Goal: Answer question/provide support

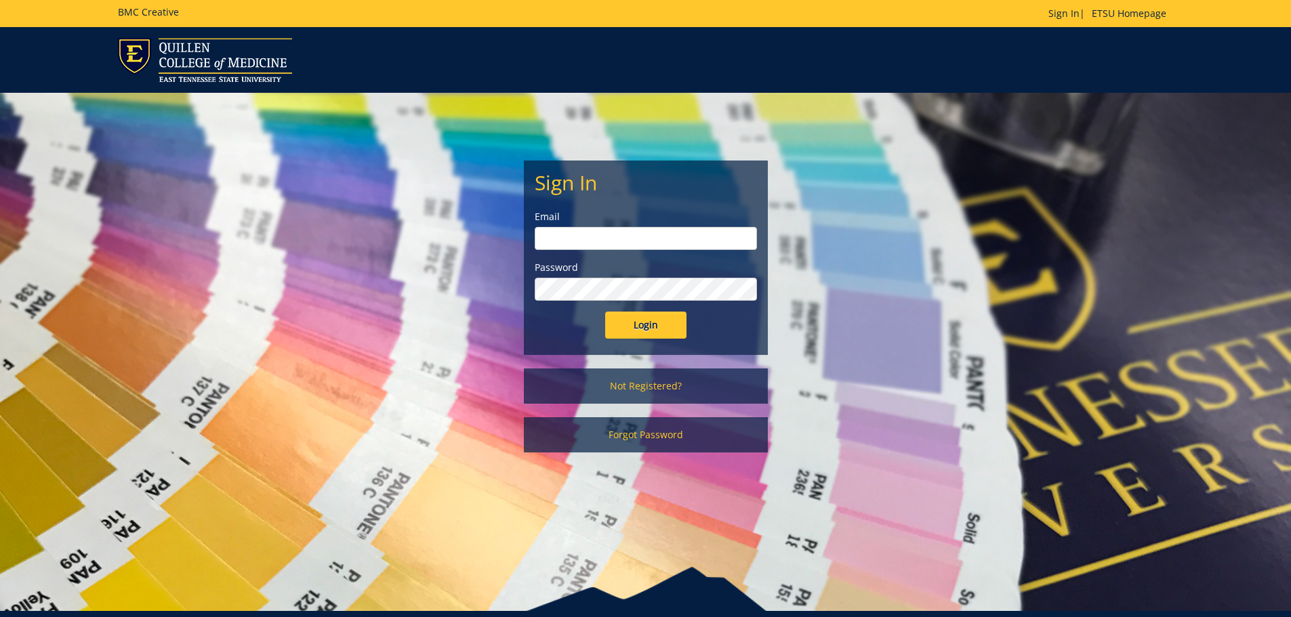
click at [564, 236] on input "email" at bounding box center [646, 238] width 222 height 23
type input "[EMAIL_ADDRESS][DOMAIN_NAME]"
click at [672, 325] on input "Login" at bounding box center [645, 325] width 81 height 27
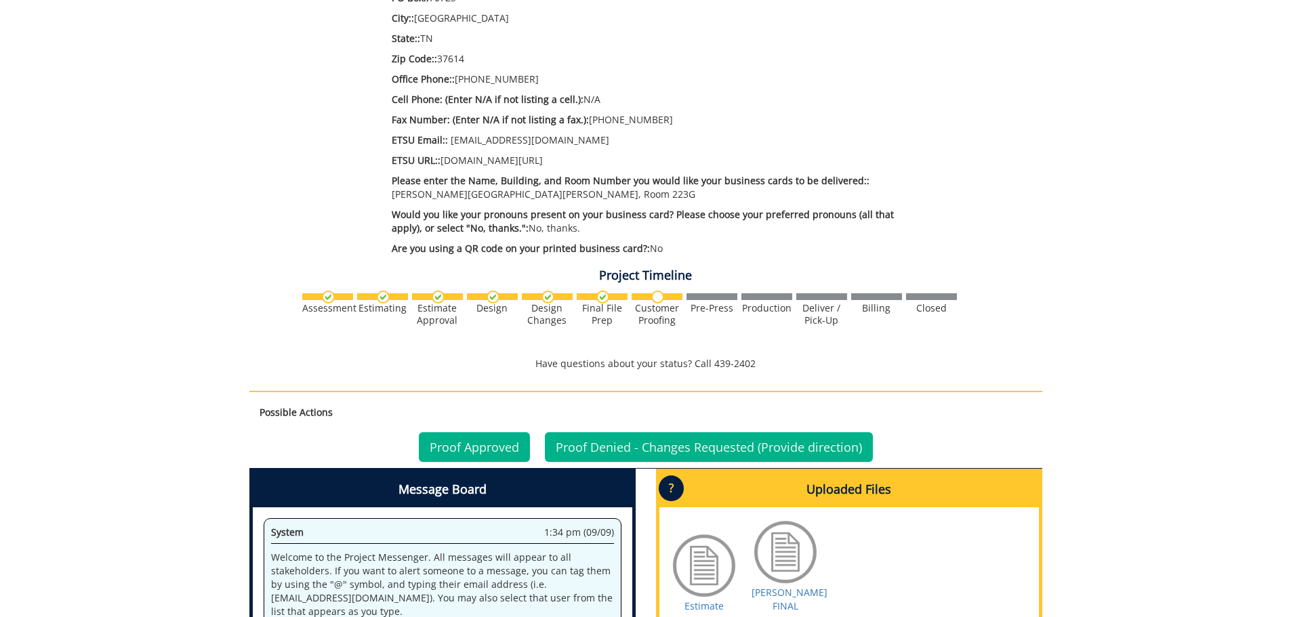
scroll to position [860, 0]
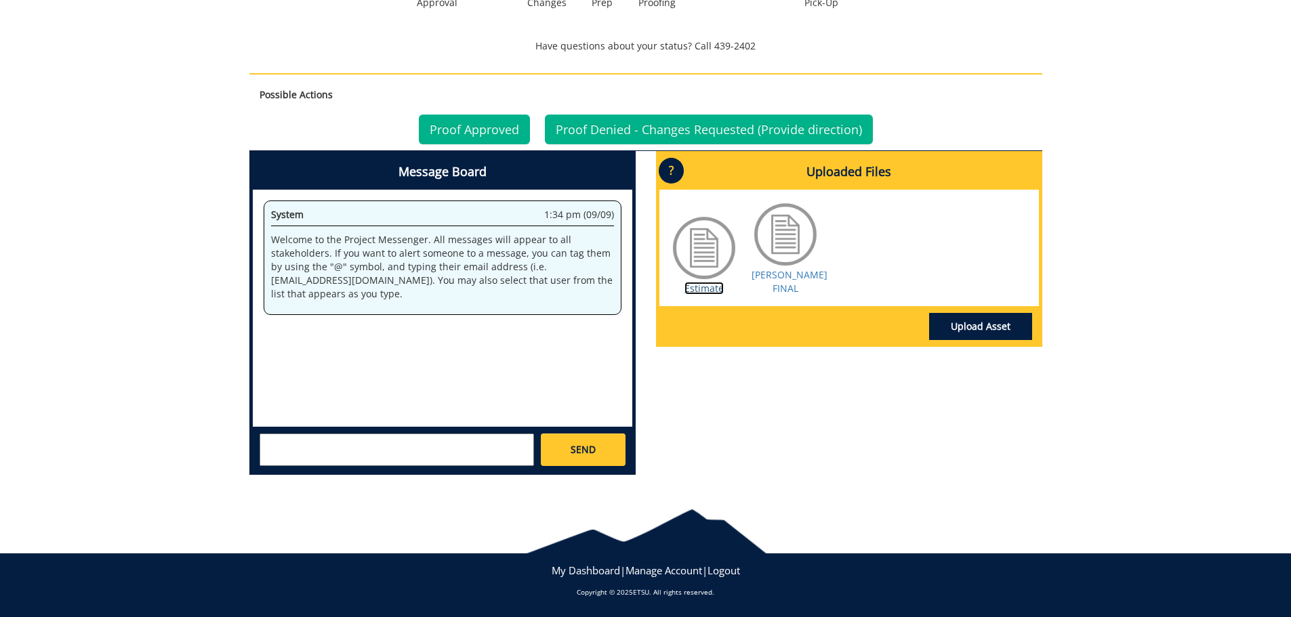
click at [712, 293] on link "Estimate" at bounding box center [703, 288] width 39 height 13
click at [786, 272] on link "[PERSON_NAME] FINAL" at bounding box center [789, 281] width 76 height 26
click at [281, 326] on div "System 1:34 pm (09/09) Welcome to the Project Messenger. All messages will appe…" at bounding box center [442, 308] width 379 height 237
click at [321, 463] on textarea at bounding box center [397, 450] width 274 height 33
type textarea "J"
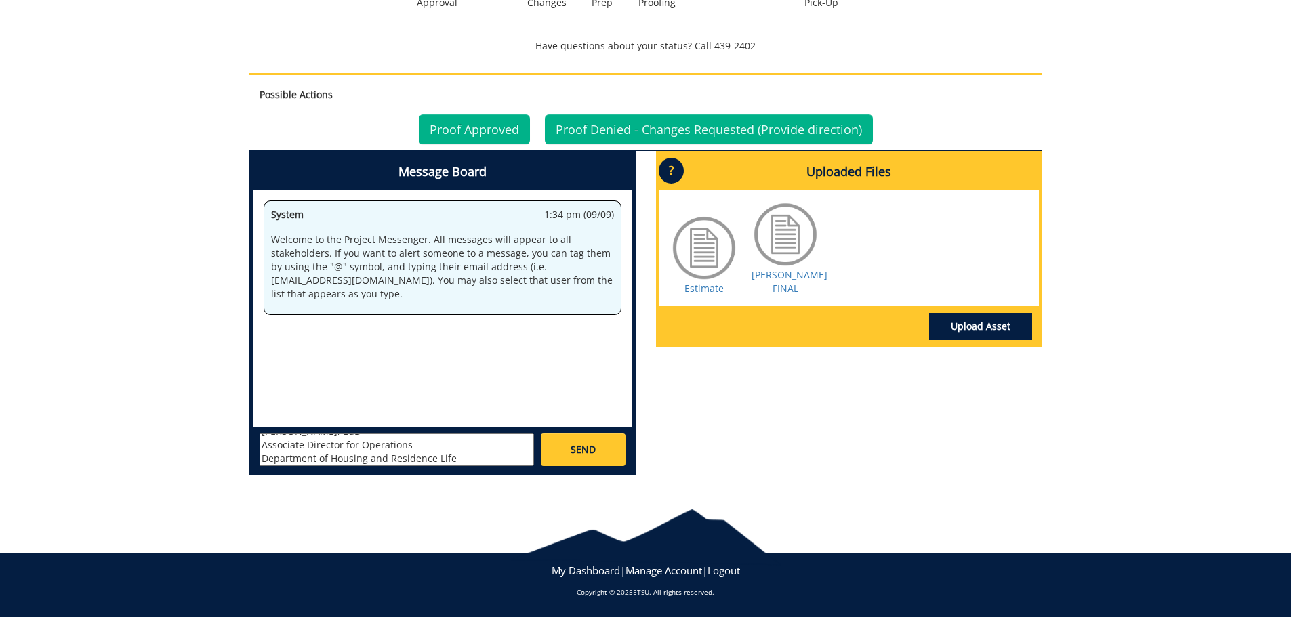
scroll to position [38, 0]
type textarea "The card should be revised to our request which shows: Jon Mitchell, EdD Associ…"
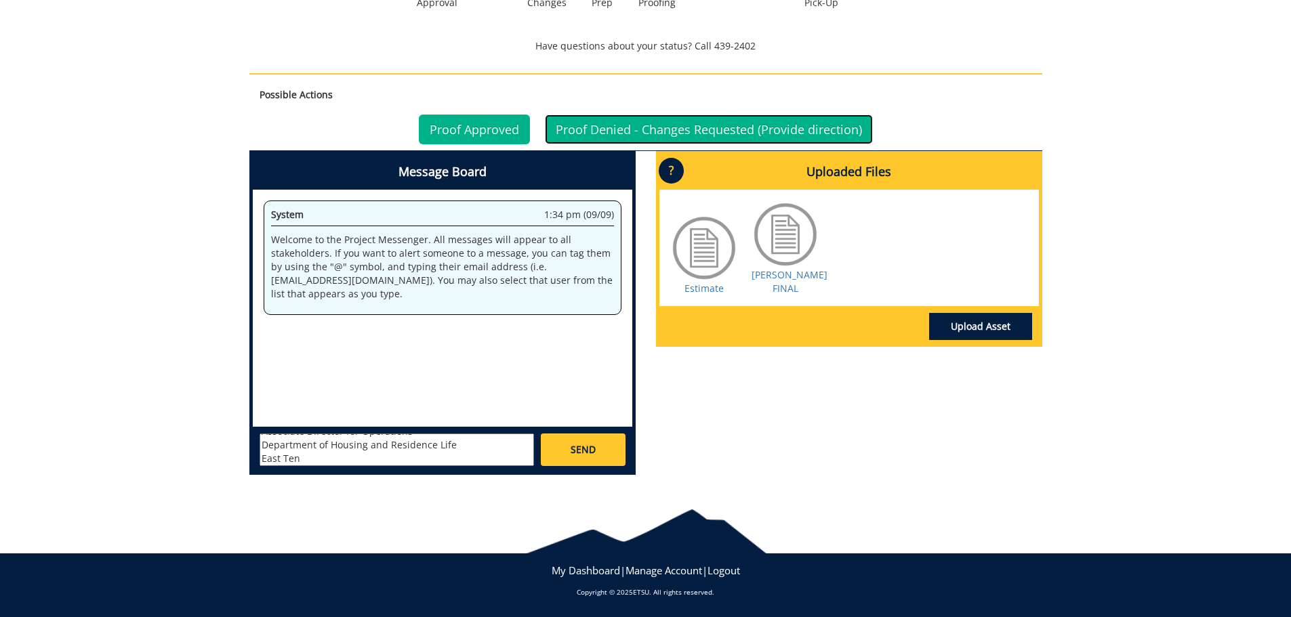
click at [745, 125] on link "Proof Denied - Changes Requested (Provide direction)" at bounding box center [709, 130] width 328 height 30
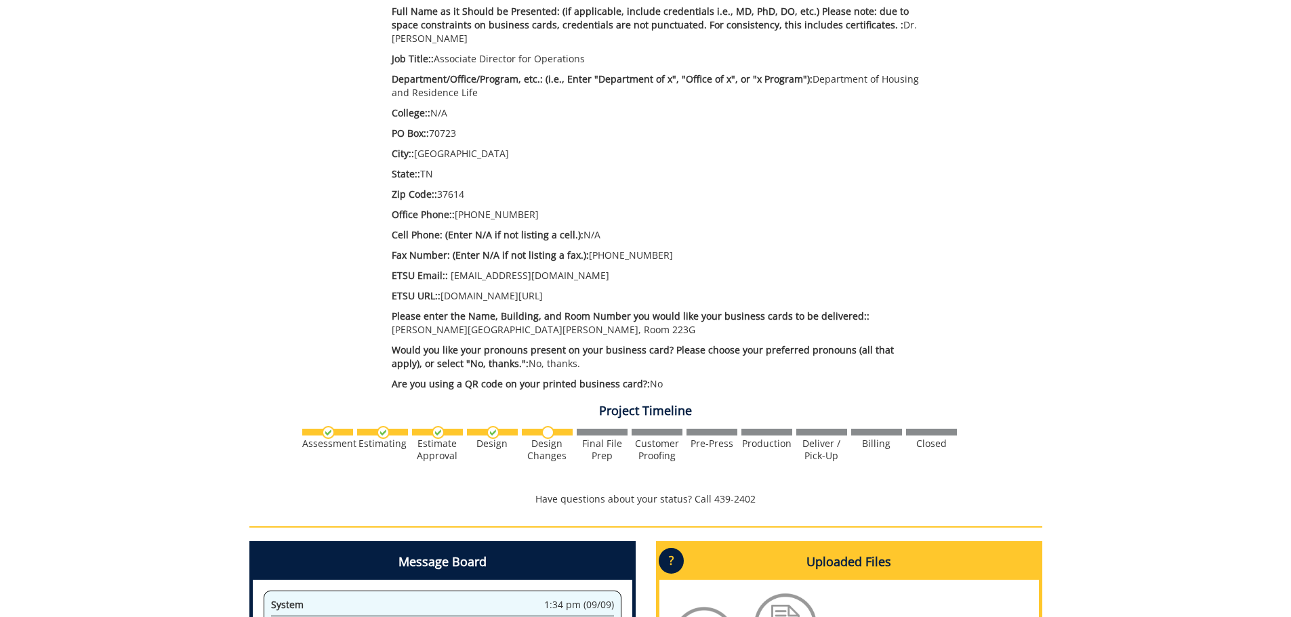
scroll to position [745, 0]
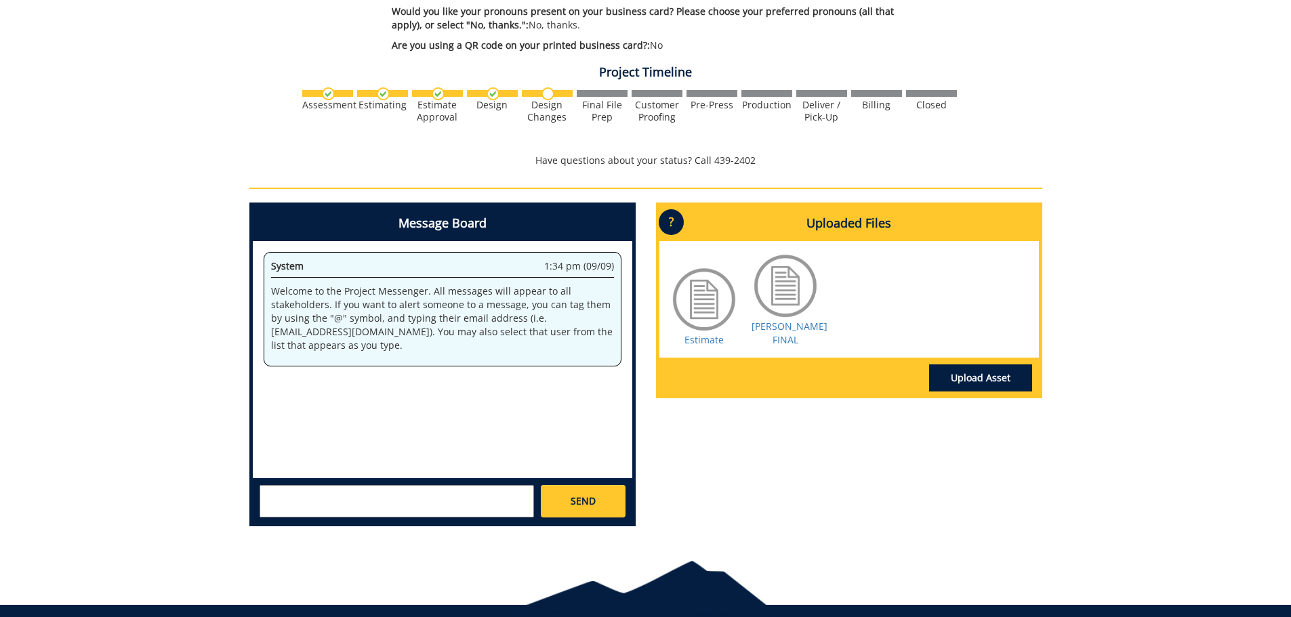
click at [278, 484] on div "SEND" at bounding box center [442, 500] width 379 height 45
click at [277, 492] on textarea at bounding box center [397, 501] width 274 height 33
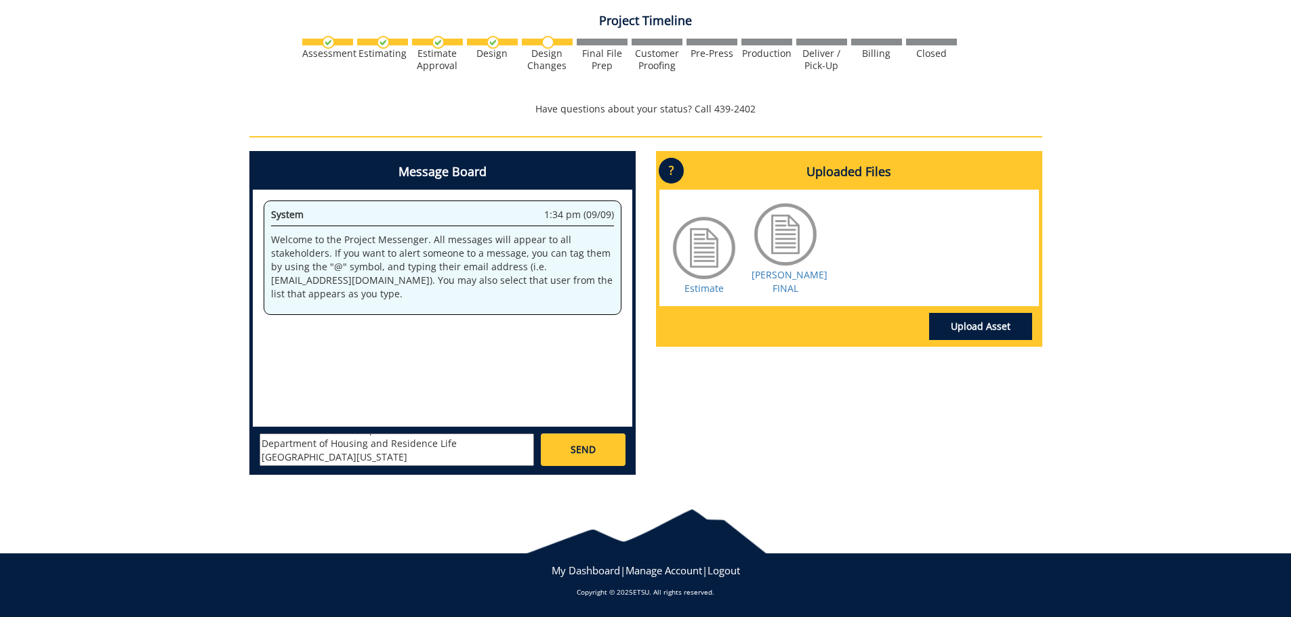
scroll to position [0, 0]
click at [459, 444] on textarea "The card should read as what was requested: Jon Mitchell, EdD Associate Directo…" at bounding box center [397, 450] width 274 height 33
type textarea "The card should read as what was requested. The rest of the card is correct wit…"
click at [600, 457] on link "SEND" at bounding box center [583, 450] width 84 height 33
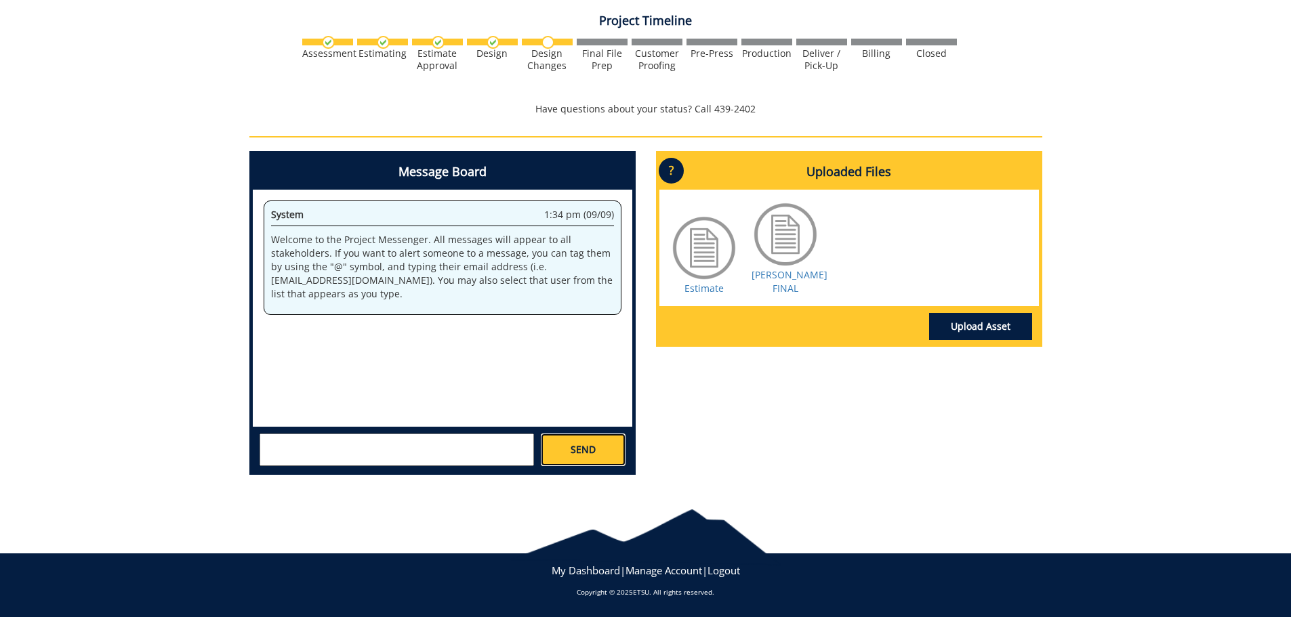
scroll to position [0, 0]
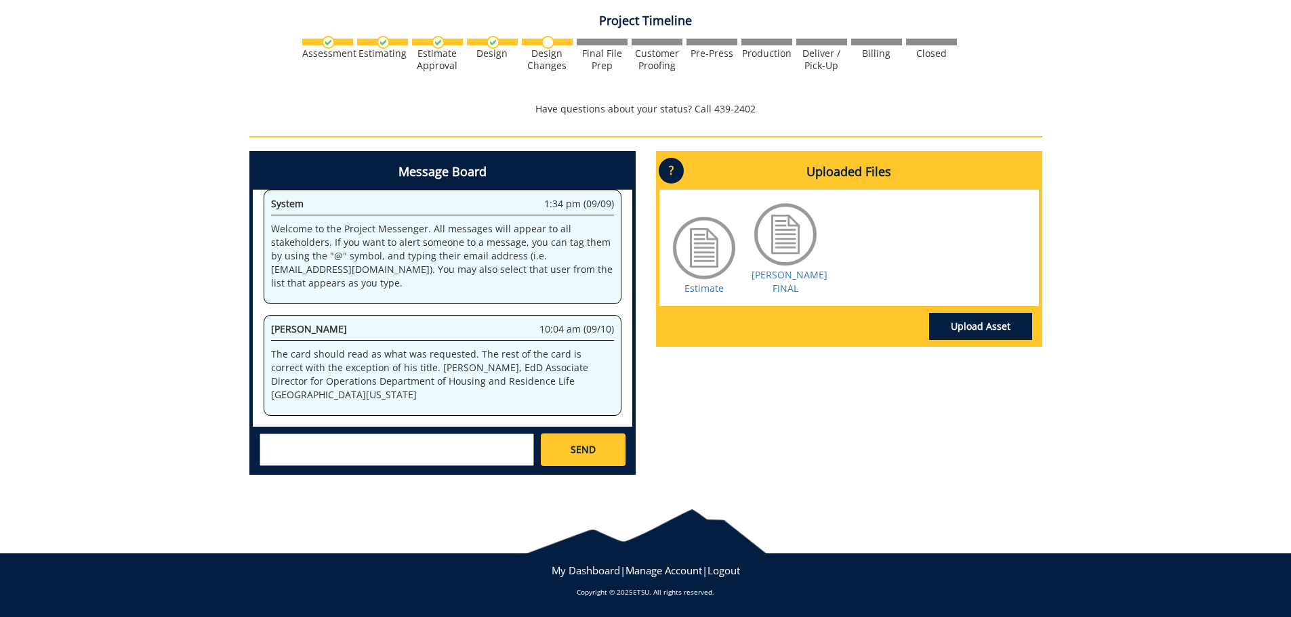
click at [320, 379] on p "The card should read as what was requested. The rest of the card is correct wit…" at bounding box center [442, 375] width 343 height 54
click at [318, 381] on p "The card should read as what was requested. The rest of the card is correct wit…" at bounding box center [442, 375] width 343 height 54
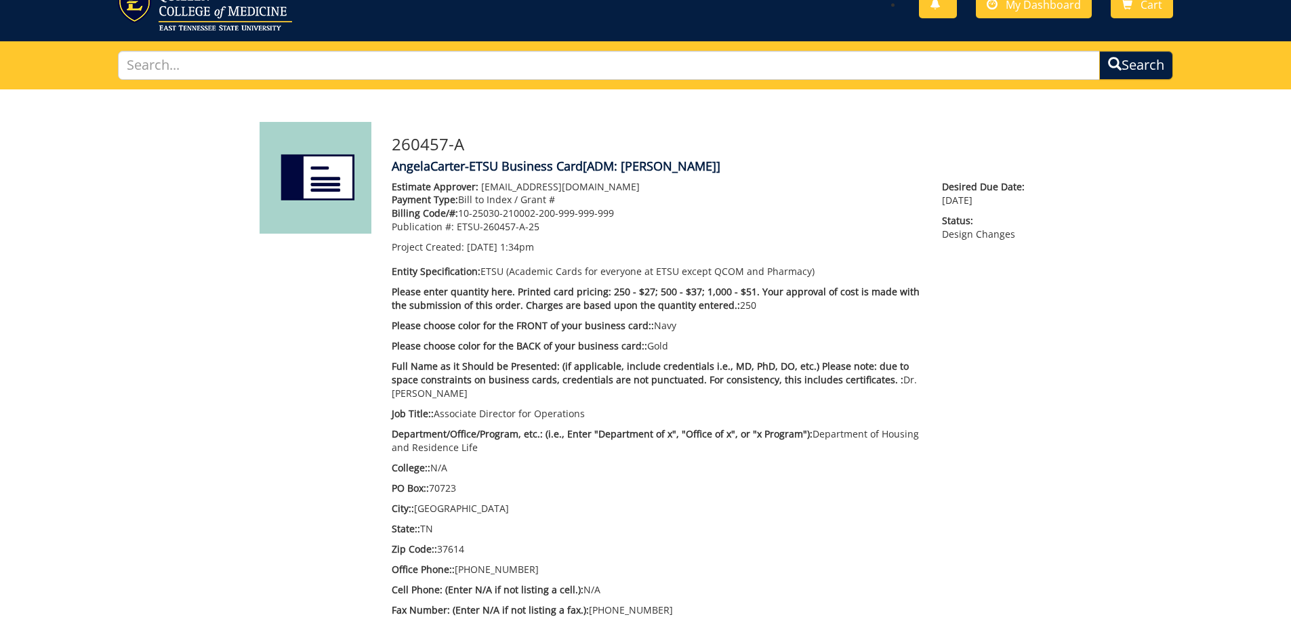
scroll to position [0, 0]
